Goal: Information Seeking & Learning: Learn about a topic

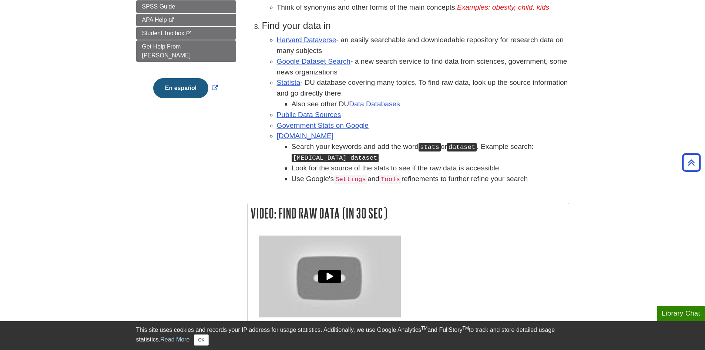
scroll to position [74, 0]
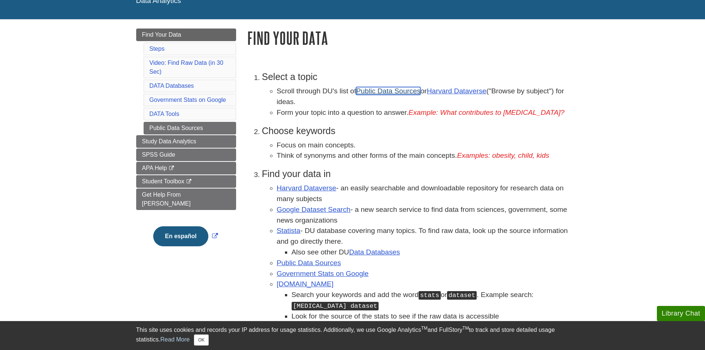
click at [388, 90] on link "Public Data Sources" at bounding box center [388, 91] width 64 height 8
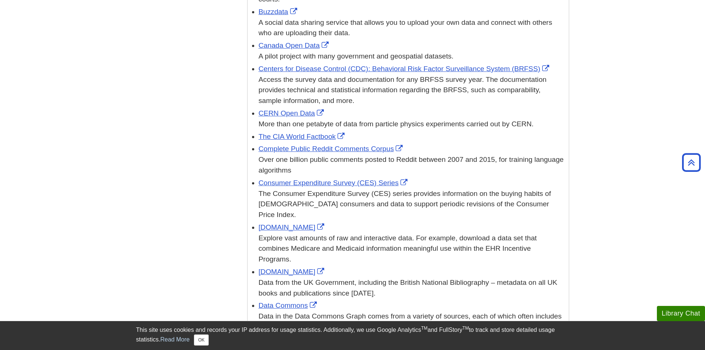
scroll to position [370, 0]
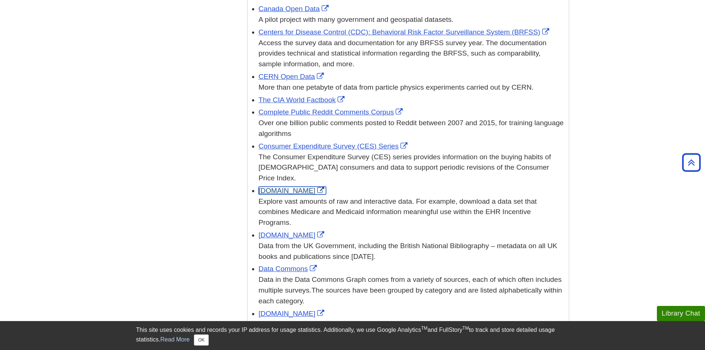
click at [283, 186] on link "[DOMAIN_NAME]" at bounding box center [293, 190] width 68 height 8
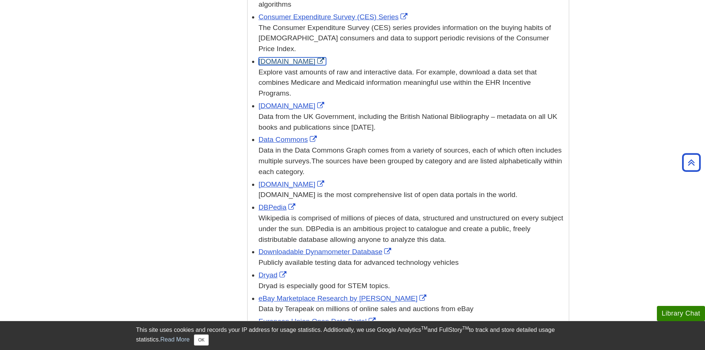
scroll to position [518, 0]
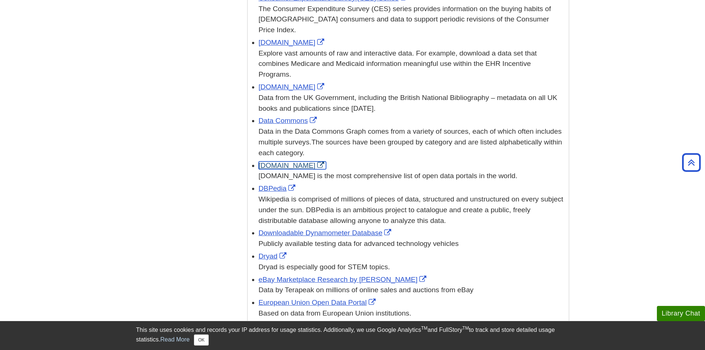
click at [288, 161] on link "DataPortals.org" at bounding box center [293, 165] width 68 height 8
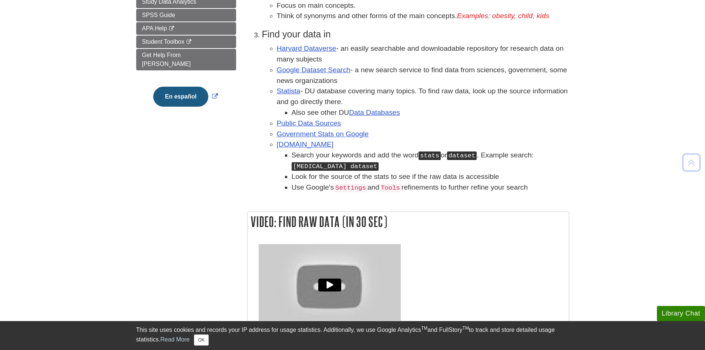
scroll to position [222, 0]
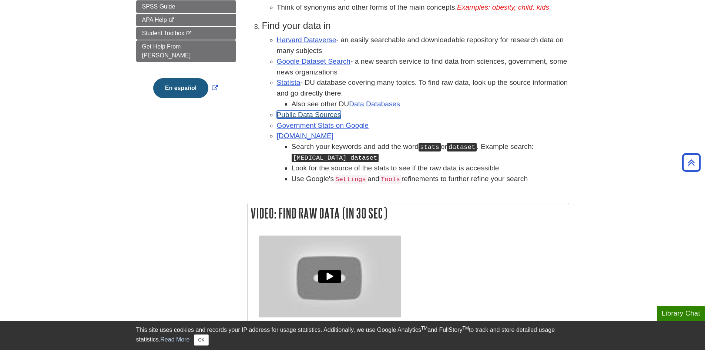
click at [312, 115] on link "Public Data Sources" at bounding box center [309, 115] width 64 height 8
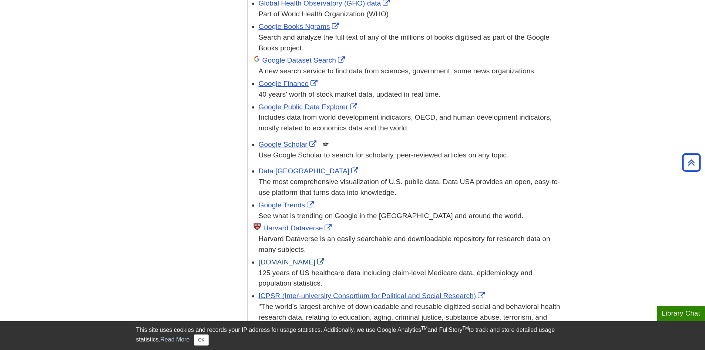
scroll to position [1147, 0]
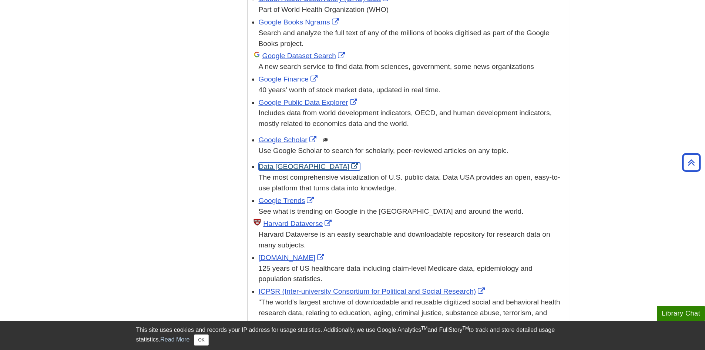
click at [277, 162] on link "Data [GEOGRAPHIC_DATA]" at bounding box center [310, 166] width 102 height 8
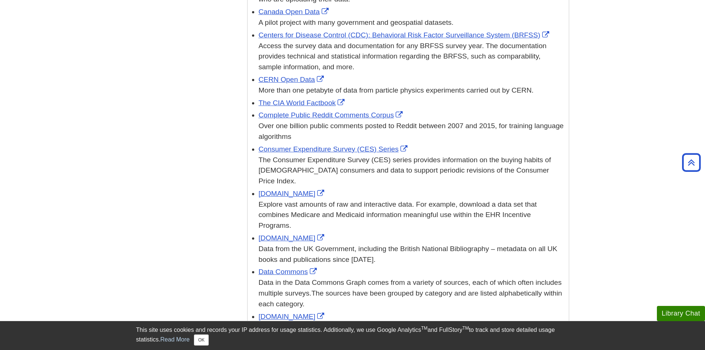
scroll to position [370, 0]
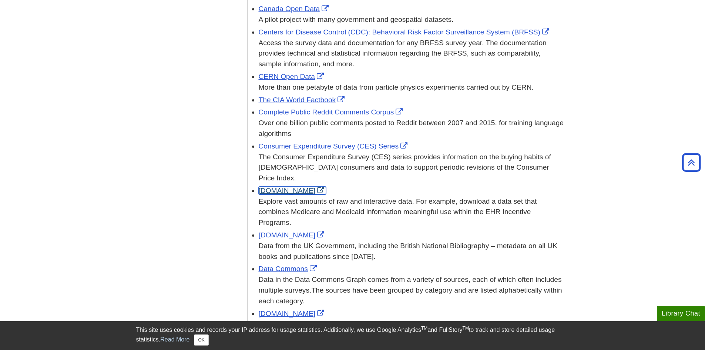
click at [276, 186] on link "[DOMAIN_NAME]" at bounding box center [293, 190] width 68 height 8
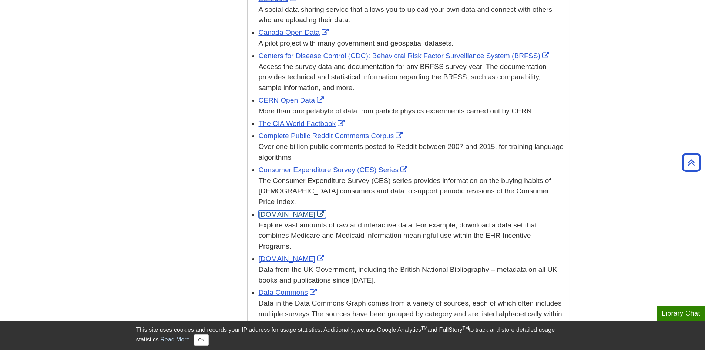
scroll to position [333, 0]
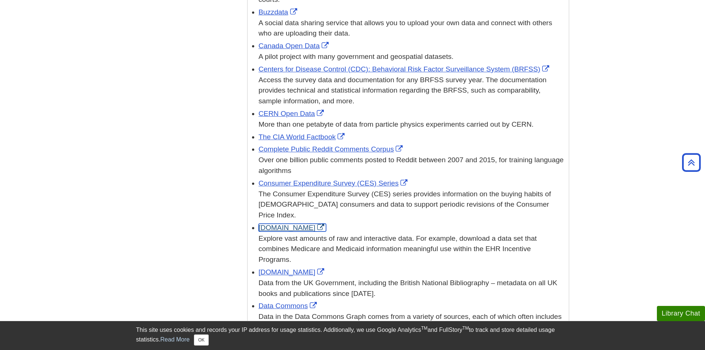
click at [270, 223] on link "Data.gov" at bounding box center [293, 227] width 68 height 8
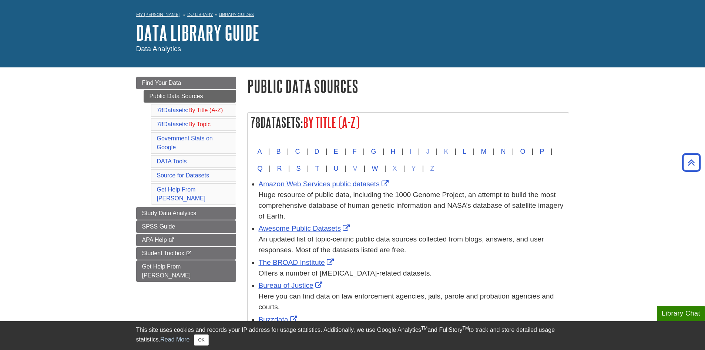
scroll to position [0, 0]
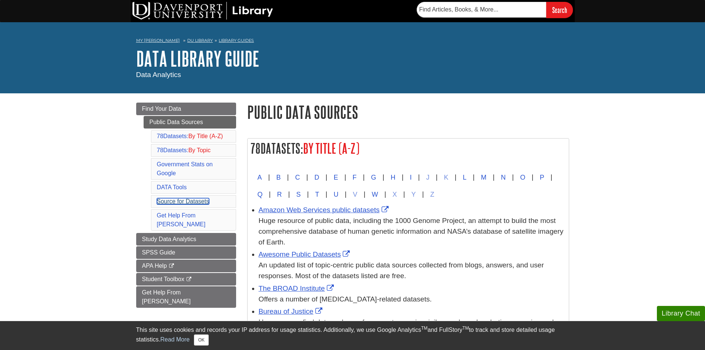
click at [179, 201] on link "Source for Datasets" at bounding box center [183, 201] width 52 height 6
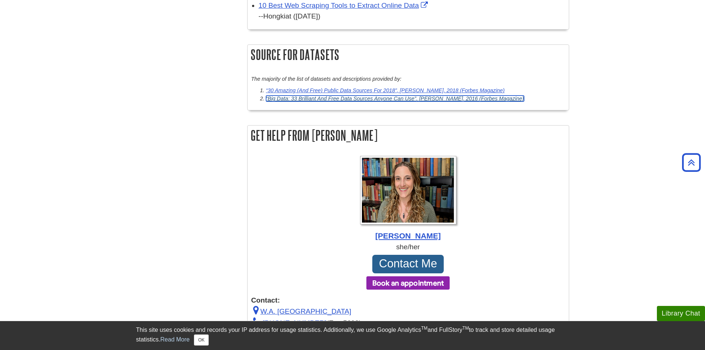
click at [294, 95] on q "Big Data: 33 Brilliant And Free Data Sources Anyone Can Use" at bounding box center [341, 98] width 150 height 6
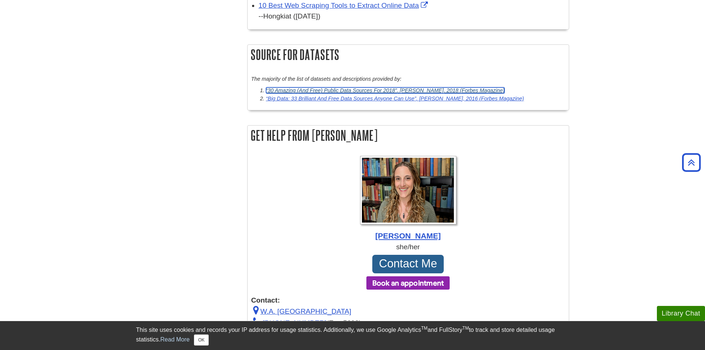
click at [347, 87] on q "30 Amazing (And Free) Public Data Sources For 2018" at bounding box center [331, 90] width 131 height 6
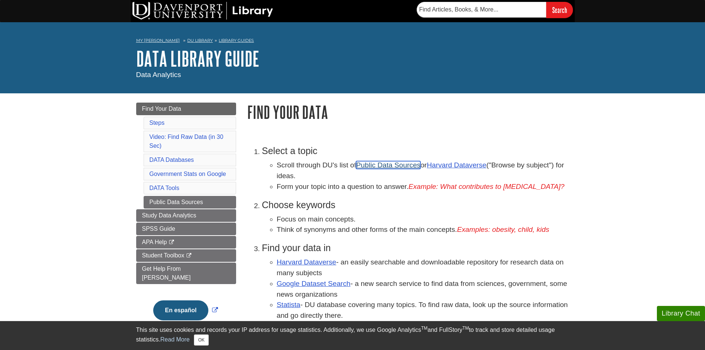
click at [400, 168] on link "Public Data Sources" at bounding box center [388, 165] width 64 height 8
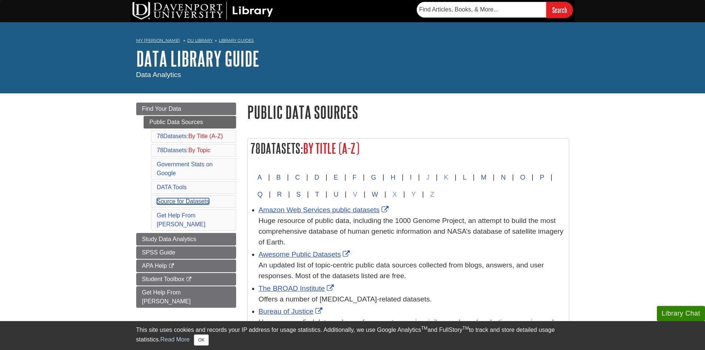
click at [188, 203] on link "Source for Datasets" at bounding box center [183, 201] width 52 height 6
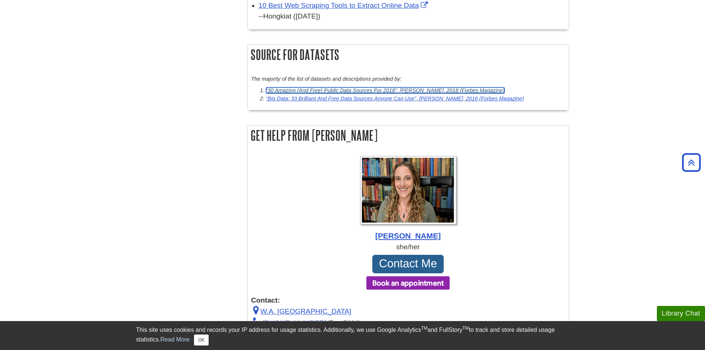
click at [341, 87] on q "30 Amazing (And Free) Public Data Sources For 2018" at bounding box center [331, 90] width 131 height 6
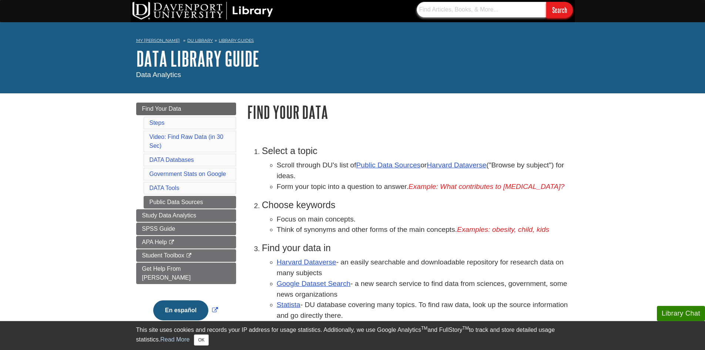
click at [472, 11] on input "text" at bounding box center [481, 10] width 129 height 16
drag, startPoint x: 459, startPoint y: 99, endPoint x: 455, endPoint y: 101, distance: 4.8
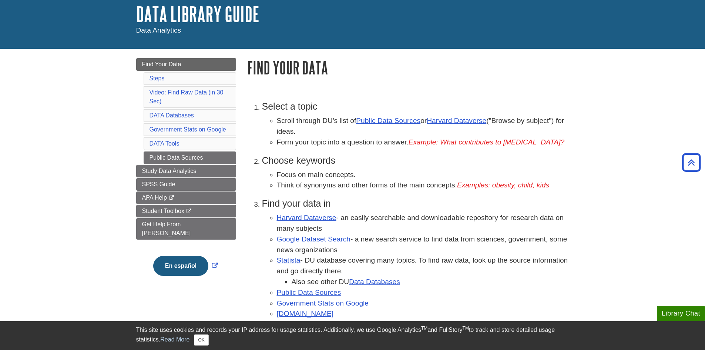
scroll to position [37, 0]
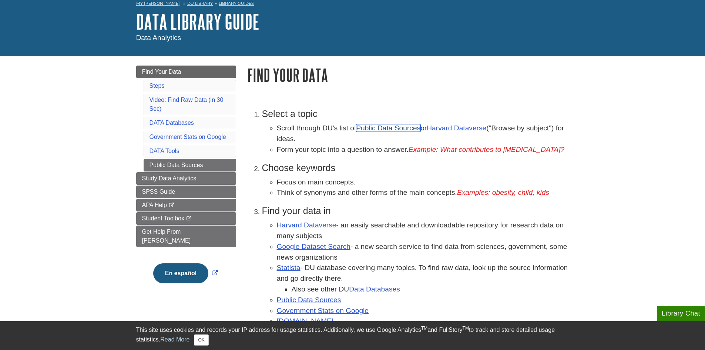
click at [398, 131] on link "Public Data Sources" at bounding box center [388, 128] width 64 height 8
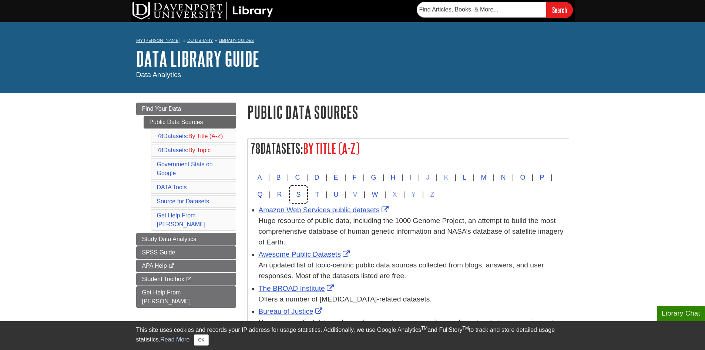
click at [307, 192] on button "S" at bounding box center [298, 194] width 17 height 17
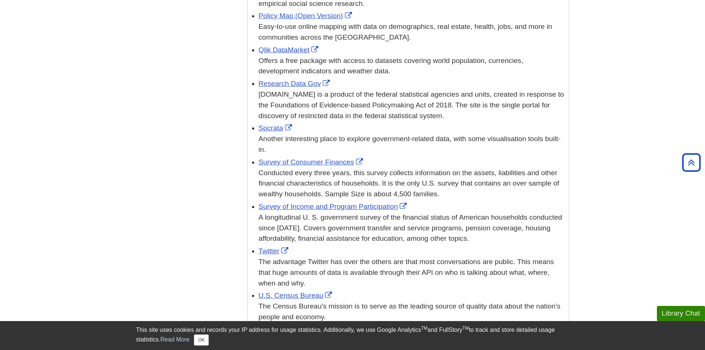
scroll to position [2261, 0]
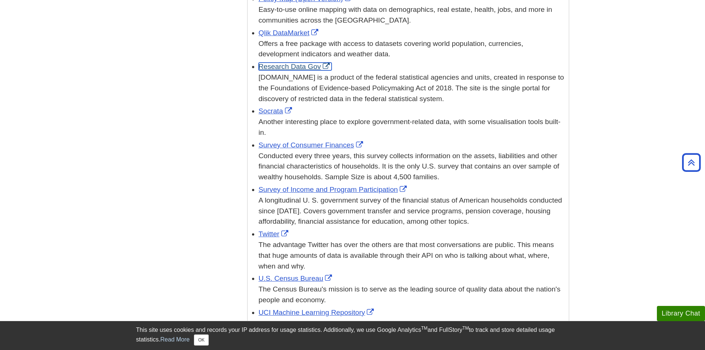
click at [300, 63] on link "Research Data Gov" at bounding box center [295, 67] width 73 height 8
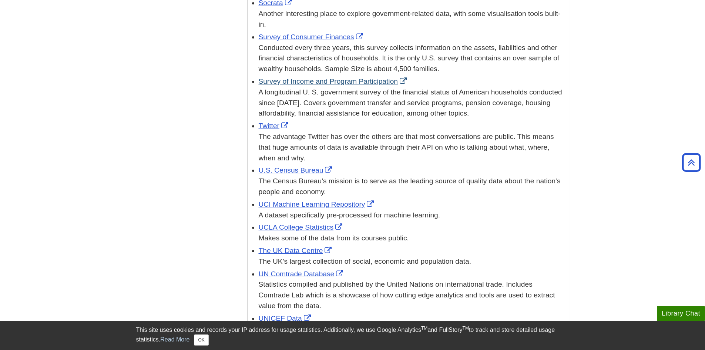
scroll to position [2372, 0]
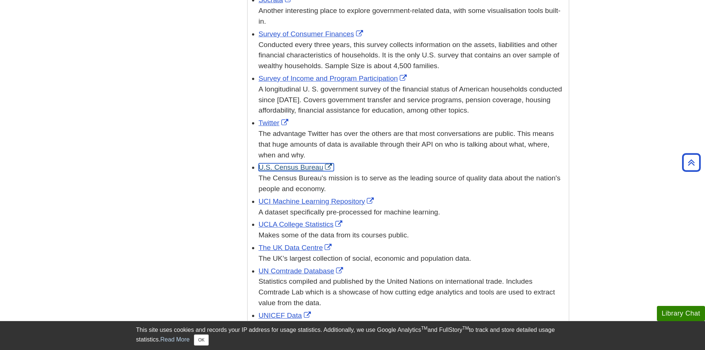
click at [303, 163] on link "U.S. Census Bureau" at bounding box center [296, 167] width 75 height 8
